Goal: Communication & Community: Answer question/provide support

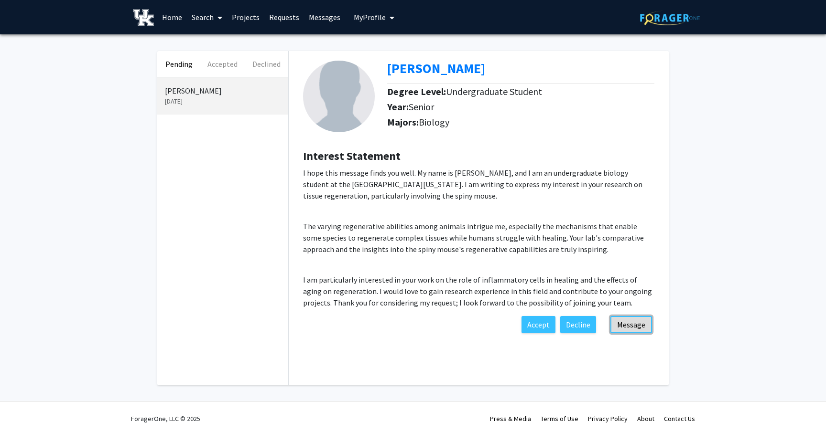
click at [622, 329] on button "Message" at bounding box center [631, 324] width 42 height 17
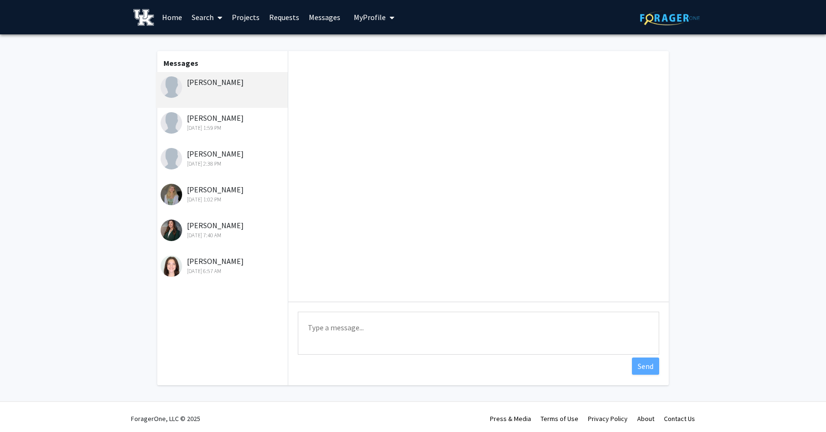
click at [342, 327] on textarea "Type a message" at bounding box center [478, 333] width 361 height 43
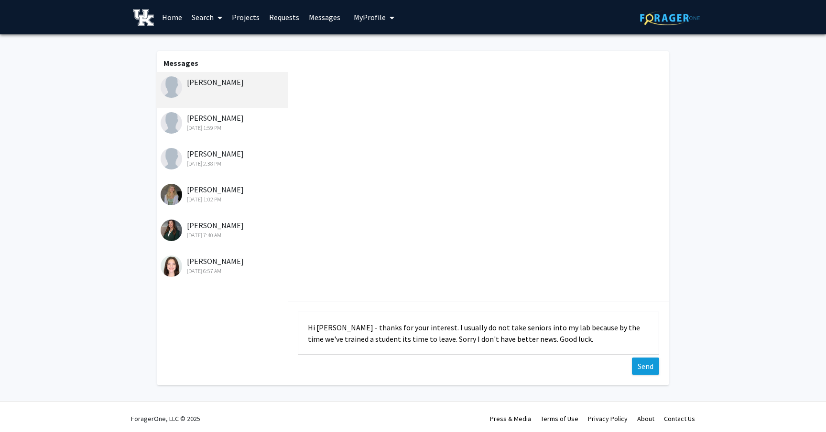
type textarea "Hi [PERSON_NAME] - thanks for your interest. I usually do not take seniors into…"
click at [644, 364] on button "Send" at bounding box center [645, 366] width 27 height 17
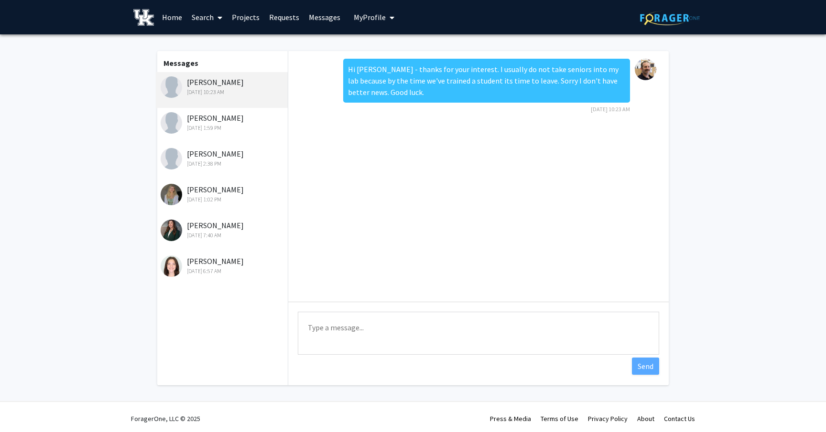
click at [221, 82] on div "[PERSON_NAME] [DATE] 10:23 AM" at bounding box center [223, 86] width 125 height 20
click at [280, 20] on link "Requests" at bounding box center [284, 16] width 40 height 33
